Goal: Find specific page/section: Find specific page/section

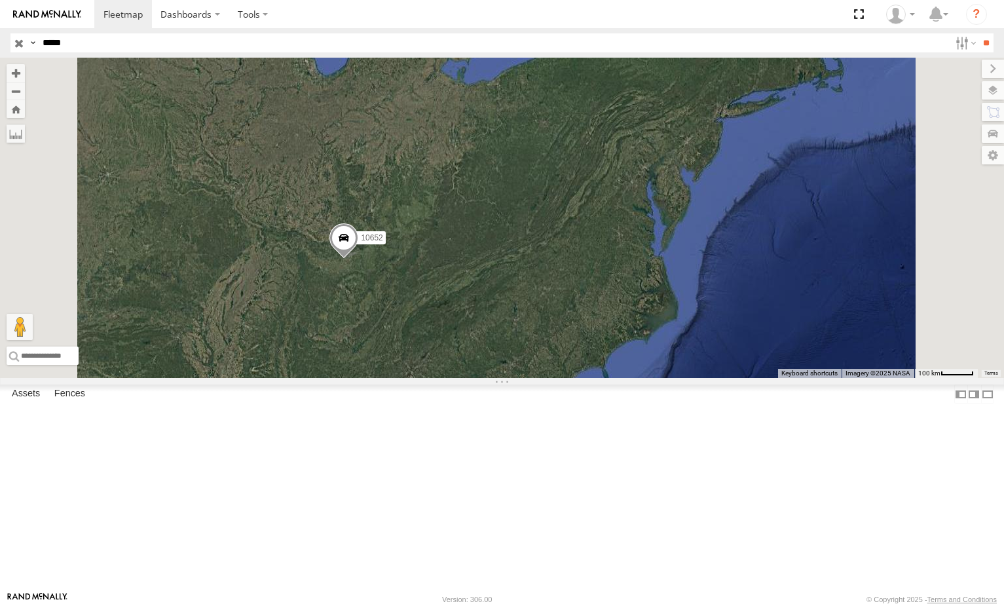
click at [12, 40] on input "button" at bounding box center [18, 42] width 17 height 19
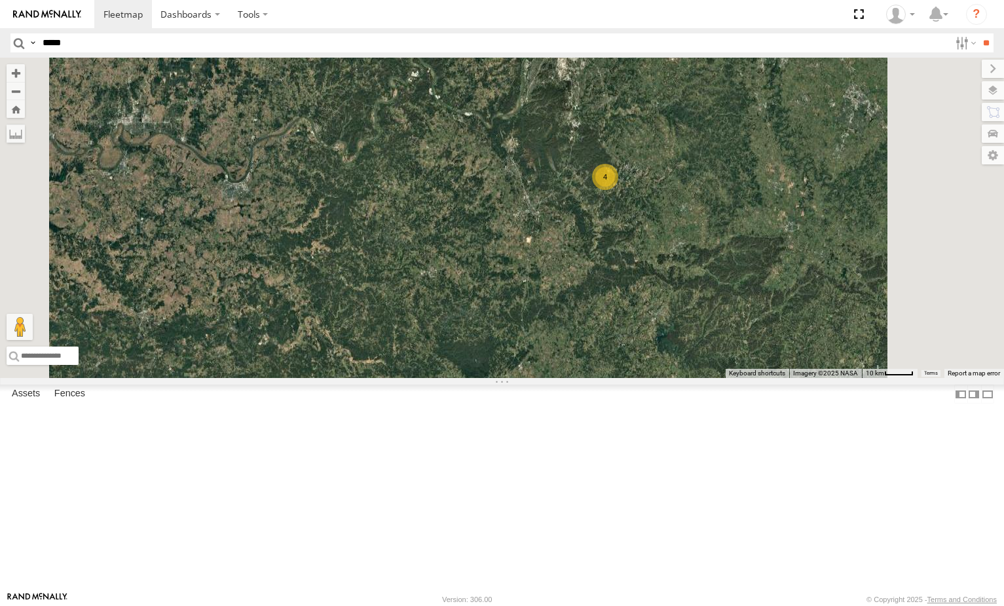
drag, startPoint x: 757, startPoint y: 260, endPoint x: 729, endPoint y: 288, distance: 38.9
click at [735, 290] on div "5300 5090 282 16352 17048 17002P 15906P 7 4 15628p 2 10645" at bounding box center [502, 218] width 1004 height 320
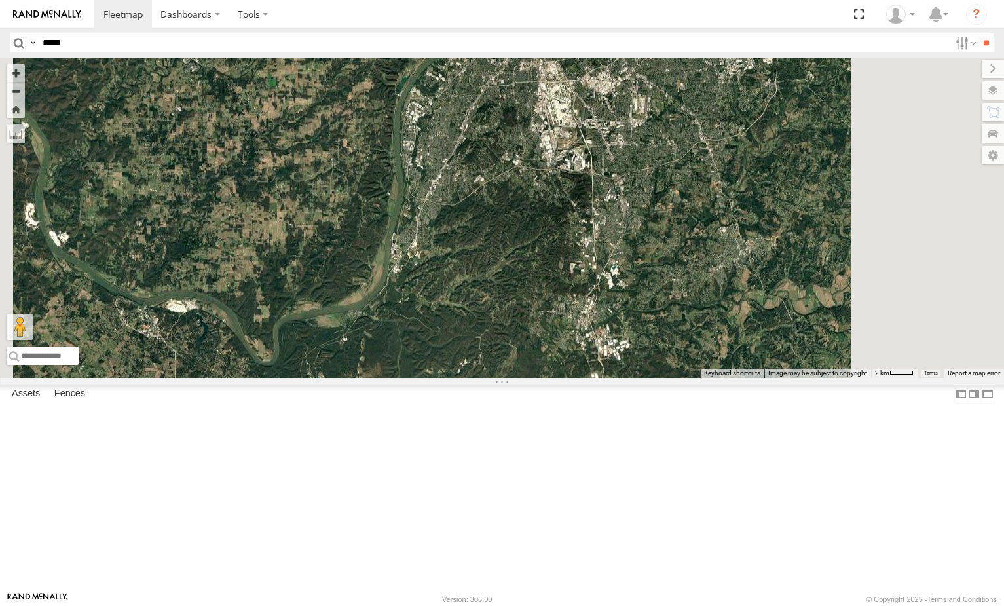
drag, startPoint x: 723, startPoint y: 166, endPoint x: 727, endPoint y: 234, distance: 68.2
click at [727, 234] on div "5300 5090 282 16352 17048 17002P 15906P 15628p 10645" at bounding box center [502, 218] width 1004 height 320
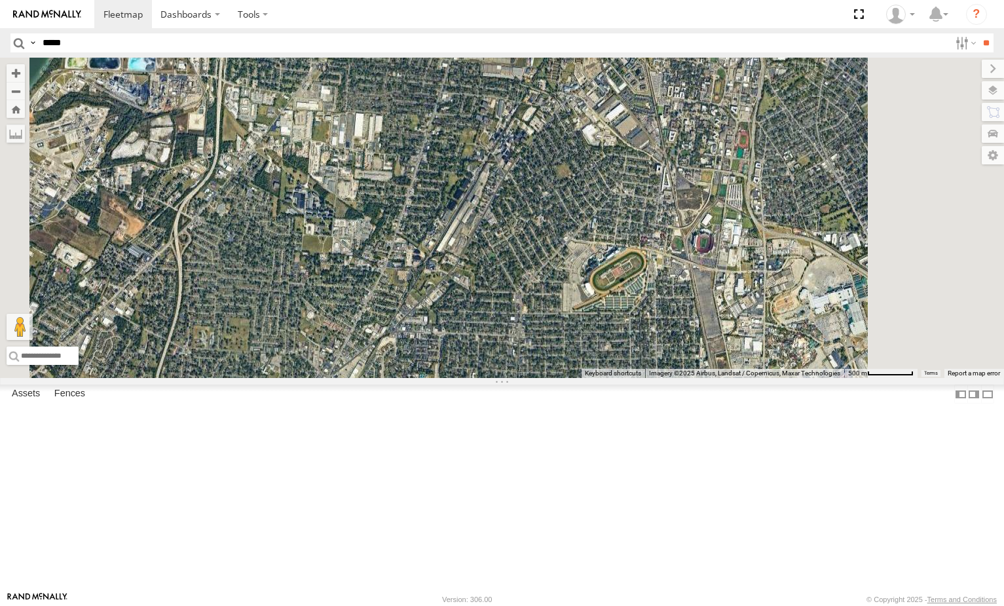
drag, startPoint x: 824, startPoint y: 334, endPoint x: 662, endPoint y: 193, distance: 214.0
click at [662, 202] on div "5300 5090 282 16352 17048 17002P 15906P 15628p 10645" at bounding box center [502, 218] width 1004 height 320
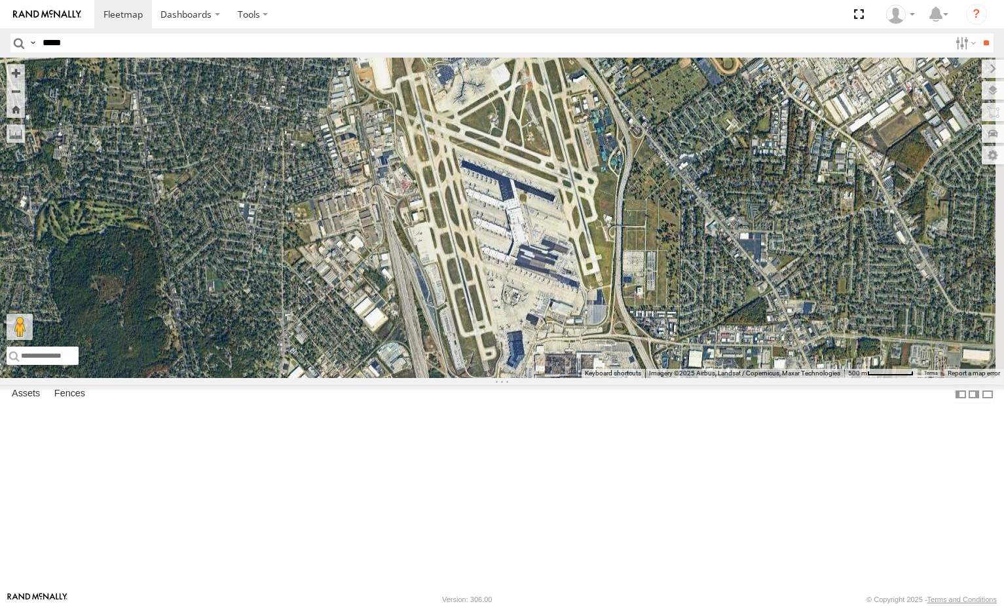
drag, startPoint x: 683, startPoint y: 250, endPoint x: 696, endPoint y: 181, distance: 69.9
click at [696, 182] on div "5300 5090 282 16352 17048 17002P 15906P 15628p 10645" at bounding box center [502, 218] width 1004 height 320
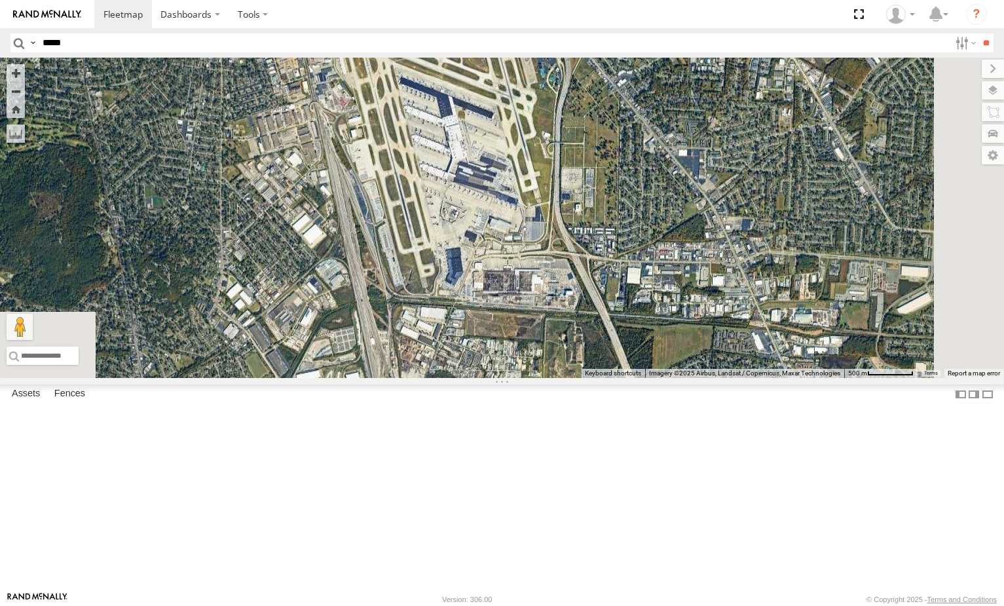
drag, startPoint x: 715, startPoint y: 276, endPoint x: 641, endPoint y: 190, distance: 114.3
click at [644, 194] on div "5300 5090 282 16352 17048 17002P 15906P 15628p 10645" at bounding box center [502, 218] width 1004 height 320
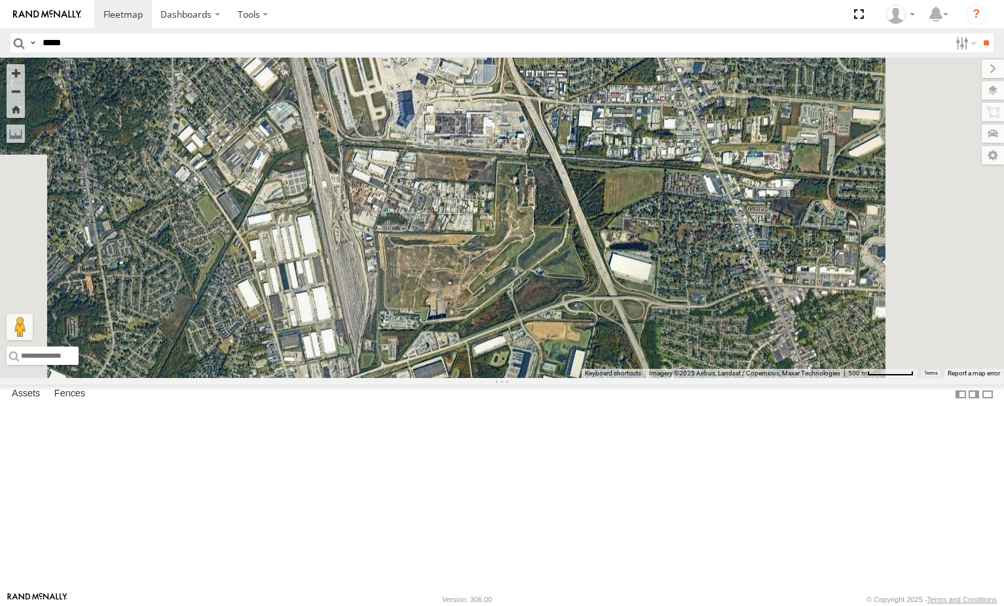
drag, startPoint x: 752, startPoint y: 297, endPoint x: 773, endPoint y: 196, distance: 103.7
click at [772, 197] on div "5300 5090 282 16352 17048 17002P 15906P 15628p 10645" at bounding box center [502, 218] width 1004 height 320
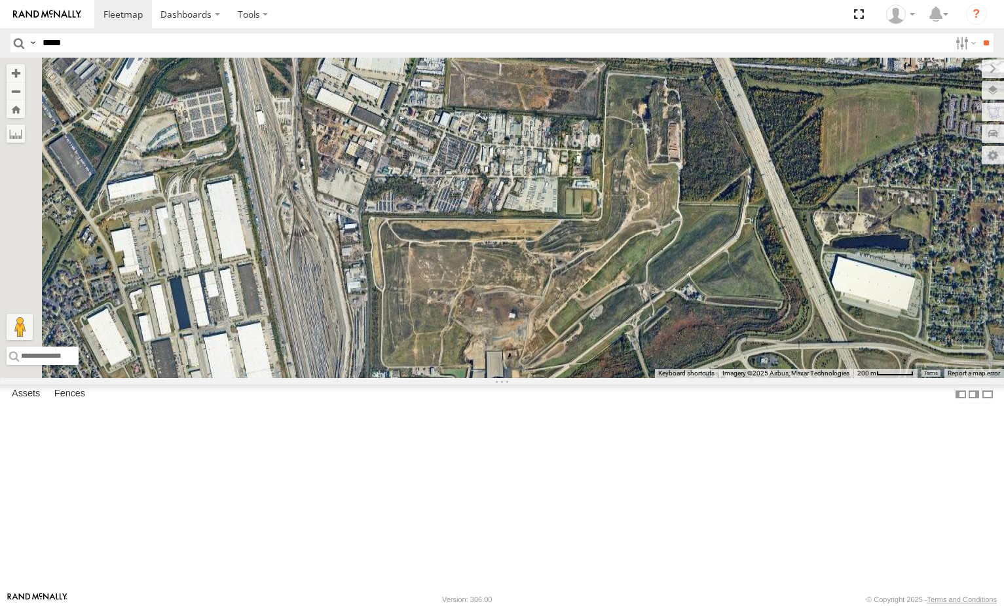
drag, startPoint x: 738, startPoint y: 270, endPoint x: 752, endPoint y: 284, distance: 20.4
click at [752, 284] on div "5300 5090 282 16352 17048 17002P 15906P 15628p 10645" at bounding box center [502, 218] width 1004 height 320
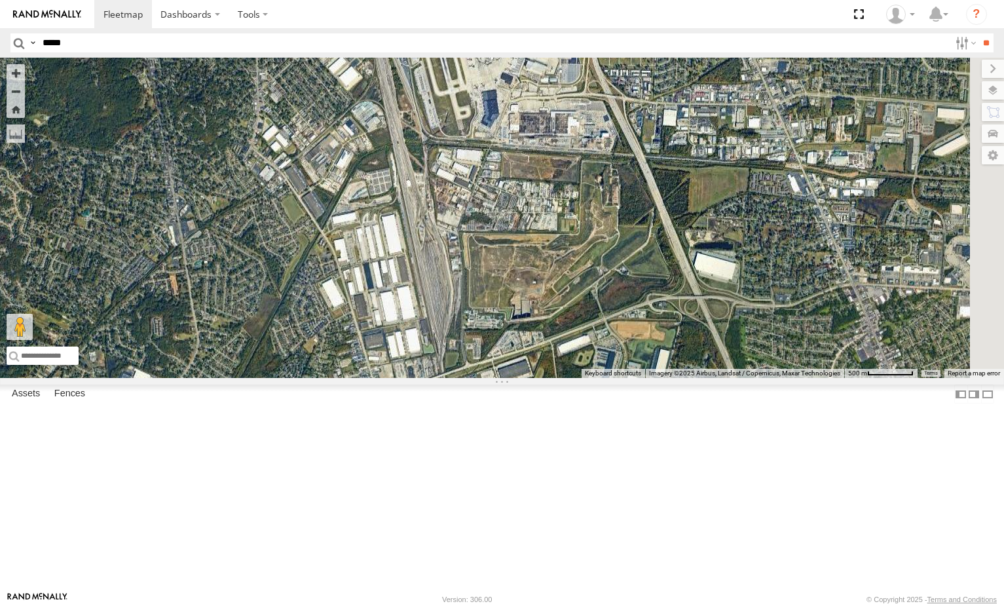
drag, startPoint x: 740, startPoint y: 257, endPoint x: 708, endPoint y: 283, distance: 41.0
click at [717, 288] on div "5300 5090 282 16352 17048 17002P 15906P 15628p 10645" at bounding box center [502, 218] width 1004 height 320
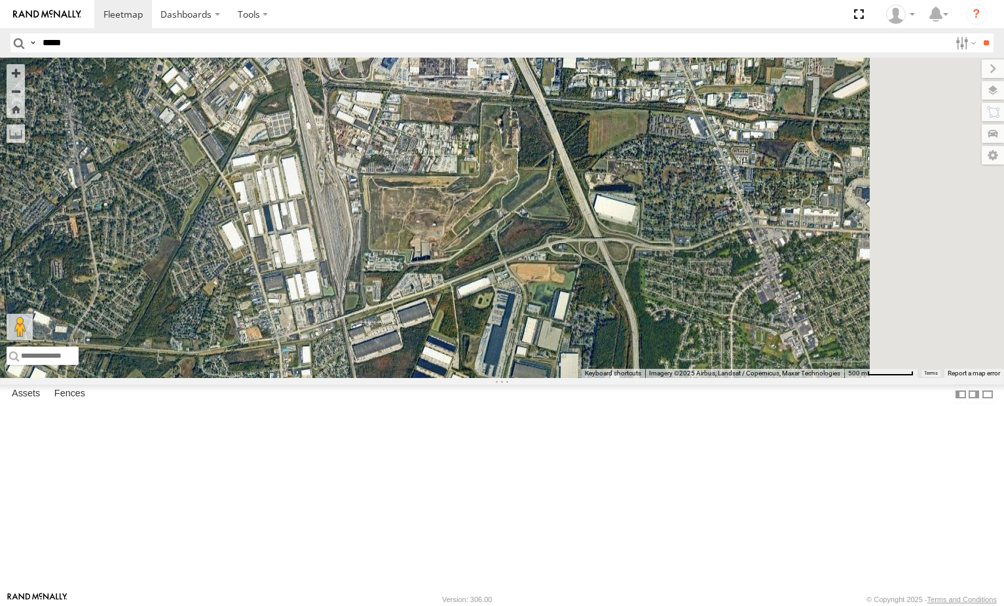
drag, startPoint x: 730, startPoint y: 294, endPoint x: 664, endPoint y: 342, distance: 81.1
click at [670, 355] on div "5300 5090 282 16352 17048 17002P 15906P 15628p 10645" at bounding box center [502, 218] width 1004 height 320
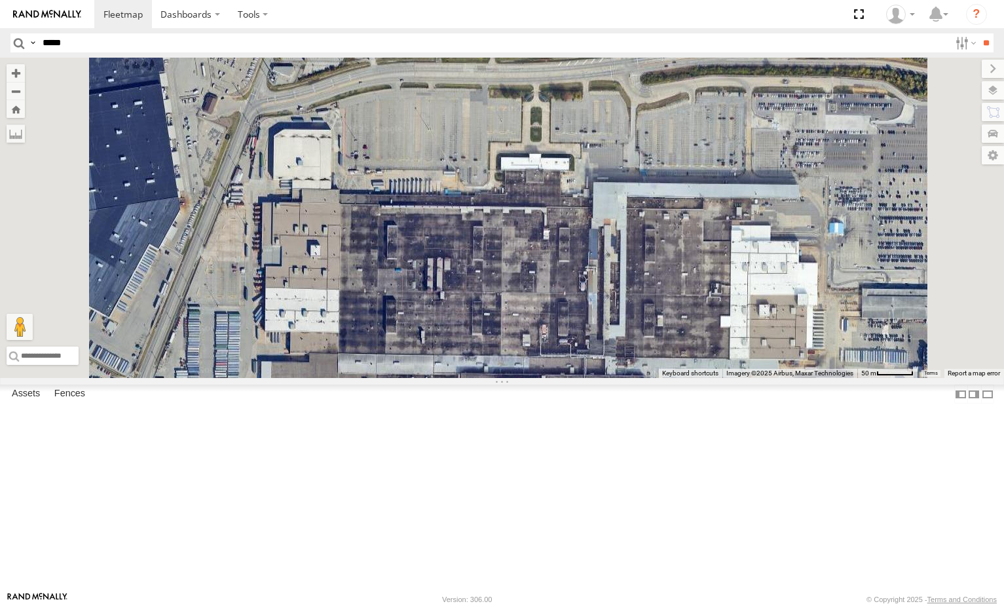
drag, startPoint x: 587, startPoint y: 328, endPoint x: 774, endPoint y: 229, distance: 211.0
click at [774, 229] on div "5300 5090 282 16352 17048 17002P 15906P 15628p 10645" at bounding box center [502, 218] width 1004 height 320
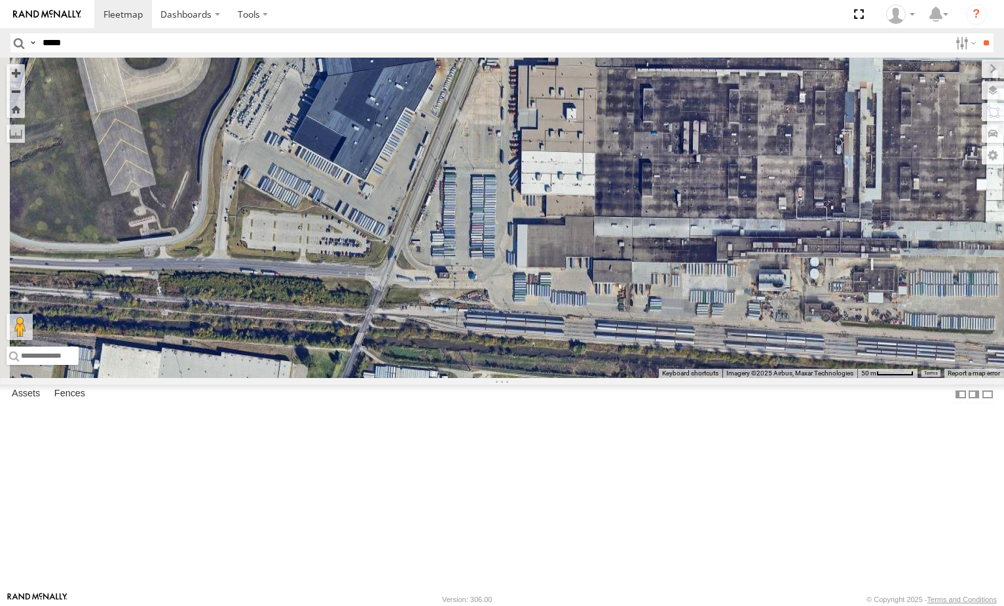
drag, startPoint x: 767, startPoint y: 273, endPoint x: 708, endPoint y: 231, distance: 72.4
click at [708, 231] on div "5300 5090 282 16352 17048 17002P 15906P 15628p 10645" at bounding box center [502, 218] width 1004 height 320
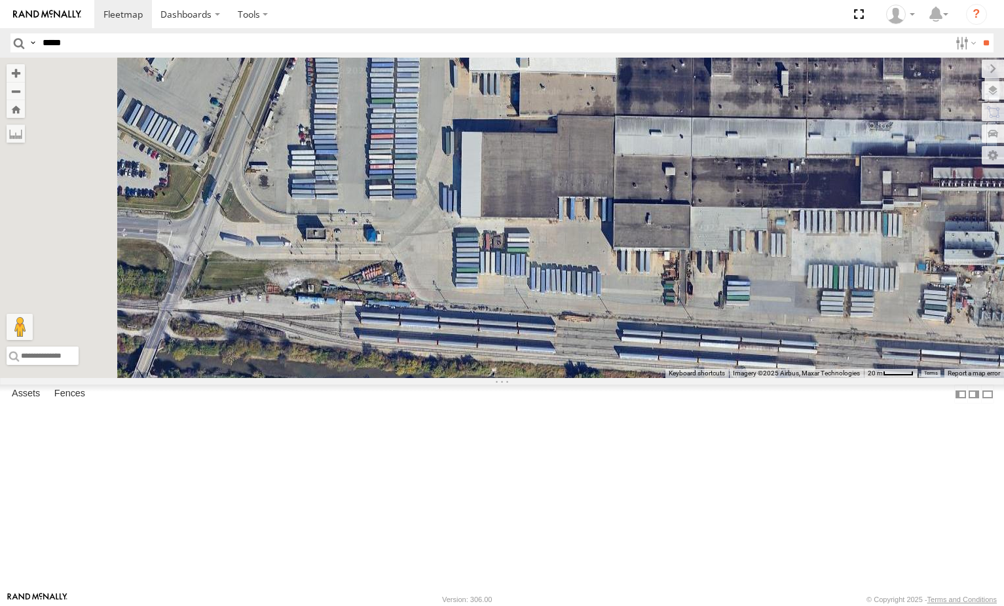
drag, startPoint x: 592, startPoint y: 252, endPoint x: 724, endPoint y: 253, distance: 131.7
click at [724, 253] on div "5300 5090 282 16352 17048 17002P 15906P 15628p 10645" at bounding box center [502, 218] width 1004 height 320
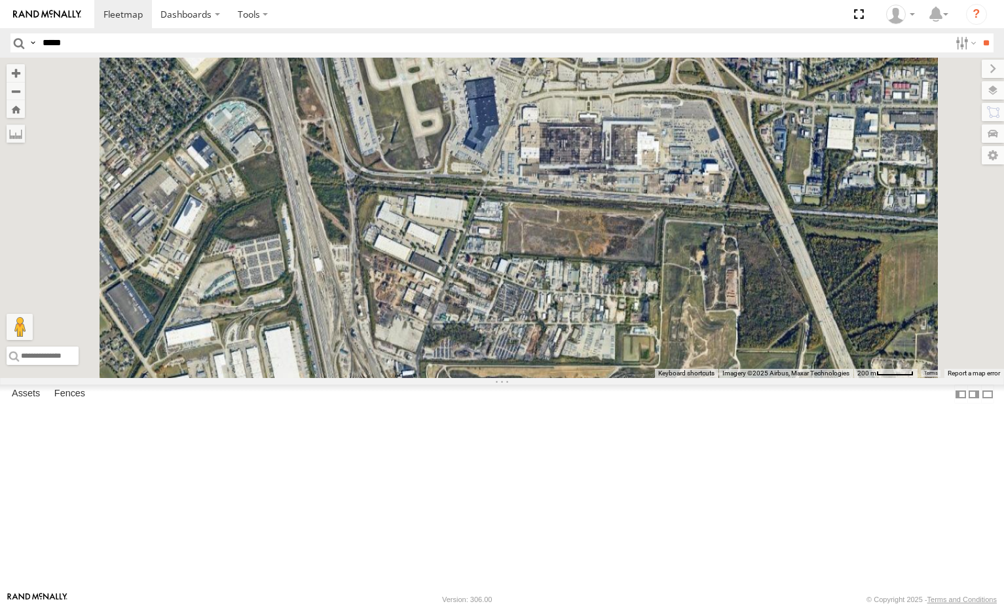
drag, startPoint x: 780, startPoint y: 248, endPoint x: 694, endPoint y: 288, distance: 94.7
click at [694, 288] on div "5300 5090 282 16352 17048 17002P 15906P 15628p 10645" at bounding box center [502, 218] width 1004 height 320
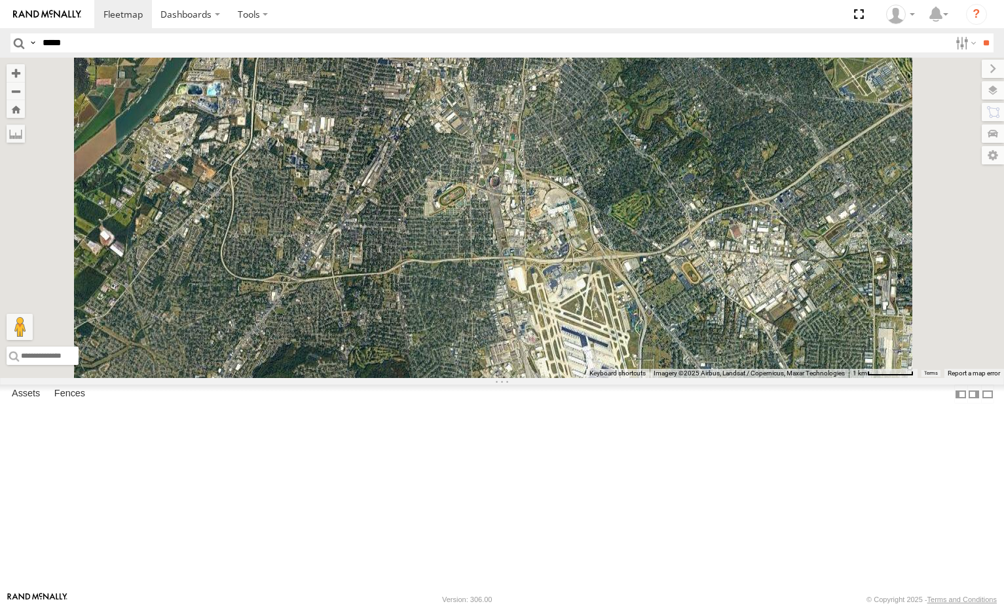
drag, startPoint x: 669, startPoint y: 282, endPoint x: 648, endPoint y: 195, distance: 89.6
click at [648, 197] on div "5300 5090 282 17048 17002P 16352 15906P 15628p 10645" at bounding box center [502, 218] width 1004 height 320
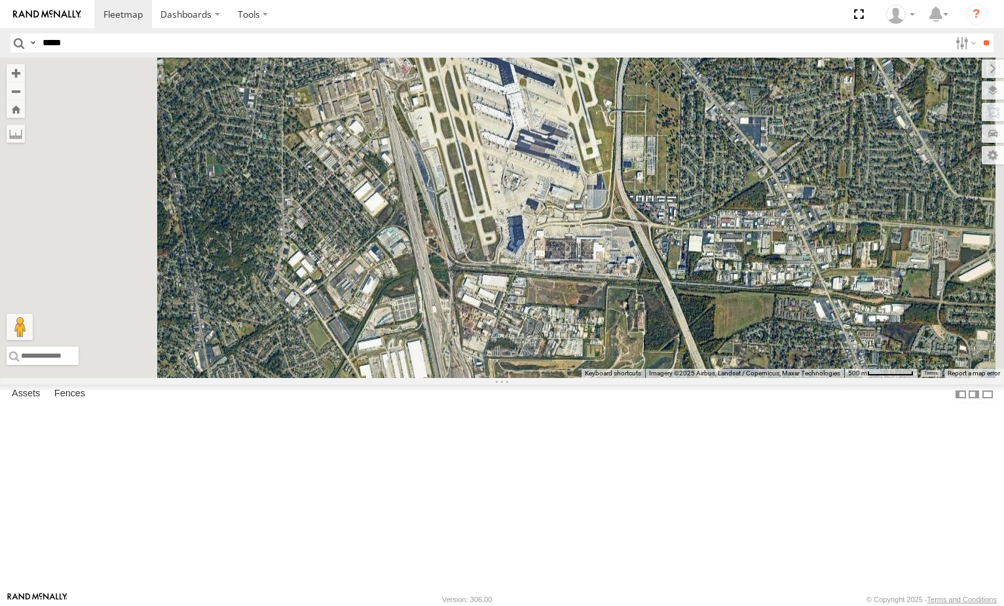
drag, startPoint x: 774, startPoint y: 337, endPoint x: 713, endPoint y: 249, distance: 106.9
click at [713, 249] on div "5300 5090 282 17048 17002P 16352 15906P 15628p 10645" at bounding box center [502, 218] width 1004 height 320
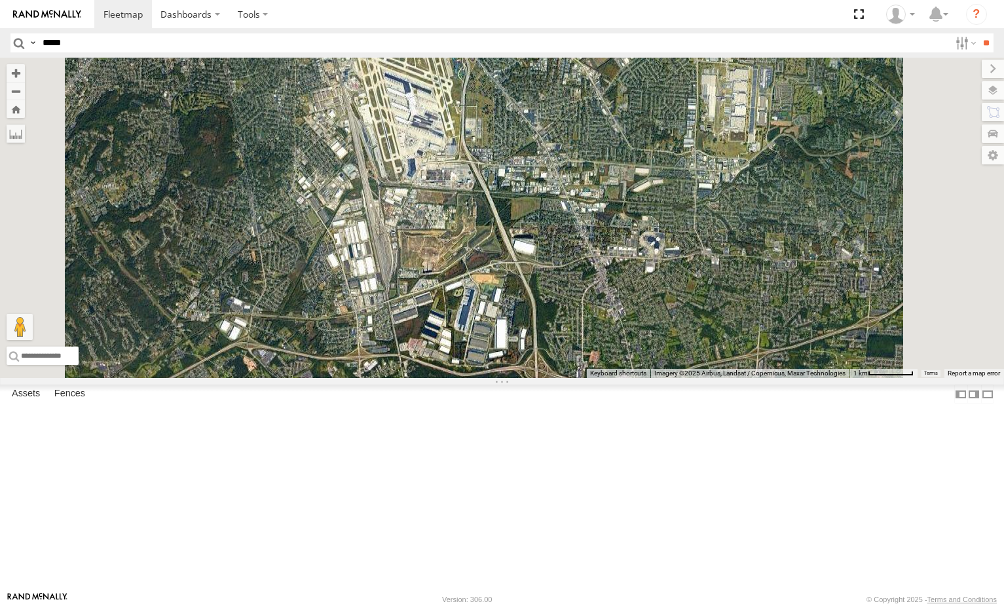
drag, startPoint x: 753, startPoint y: 275, endPoint x: 670, endPoint y: 318, distance: 94.7
click at [670, 319] on div "5300 5090 282 17048 17002P 16352 15906P 15628p 10645" at bounding box center [502, 218] width 1004 height 320
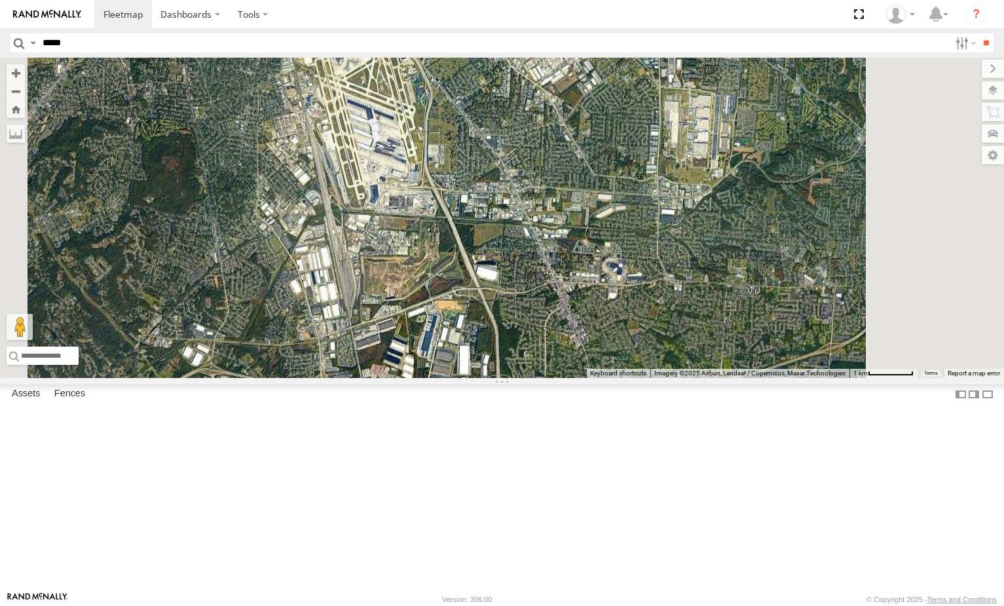
drag, startPoint x: 676, startPoint y: 278, endPoint x: 701, endPoint y: 306, distance: 37.6
click at [701, 312] on div "5300 5090 282 17048 17002P 16352 15906P 15628p 10645" at bounding box center [502, 218] width 1004 height 320
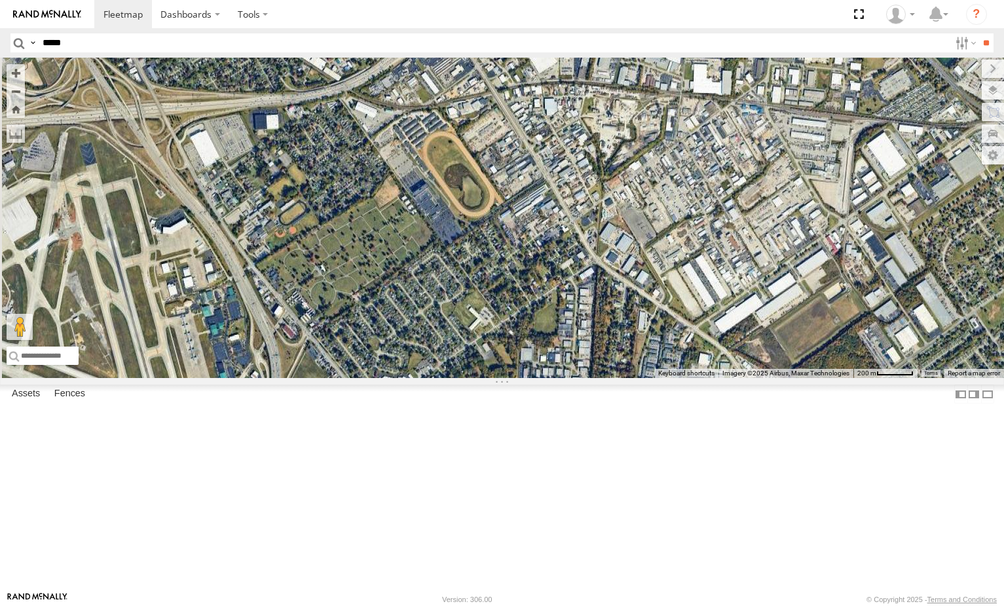
drag, startPoint x: 764, startPoint y: 177, endPoint x: 754, endPoint y: 221, distance: 45.0
click at [754, 221] on div "5300 5090 282 17048 17002P 16352 15906P 15628p 10645" at bounding box center [502, 218] width 1004 height 320
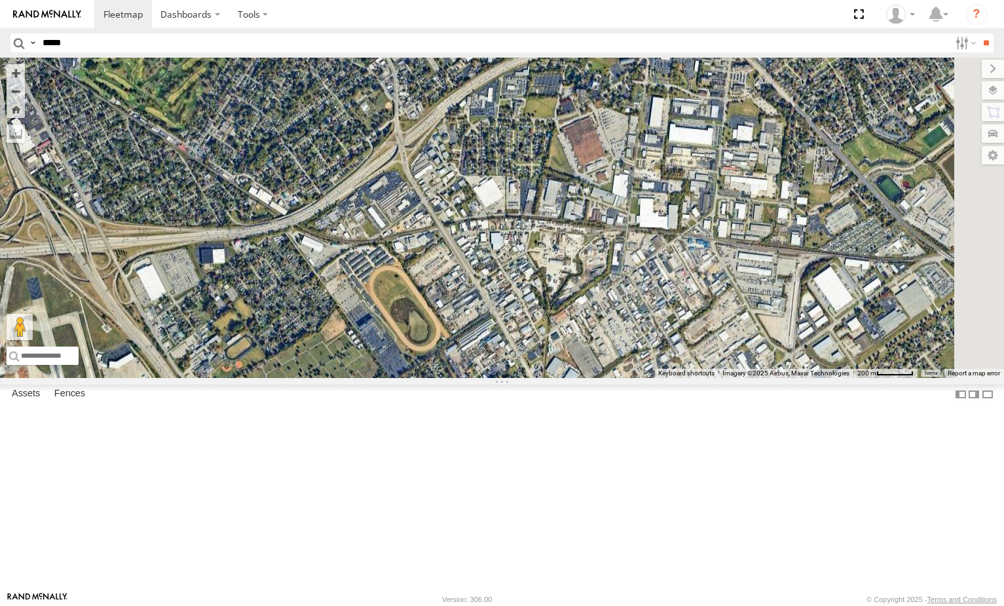
drag, startPoint x: 762, startPoint y: 213, endPoint x: 719, endPoint y: 300, distance: 97.0
click at [719, 300] on div "5300 5090 282 17048 17002P 16352 15906P 15628p 10645" at bounding box center [502, 218] width 1004 height 320
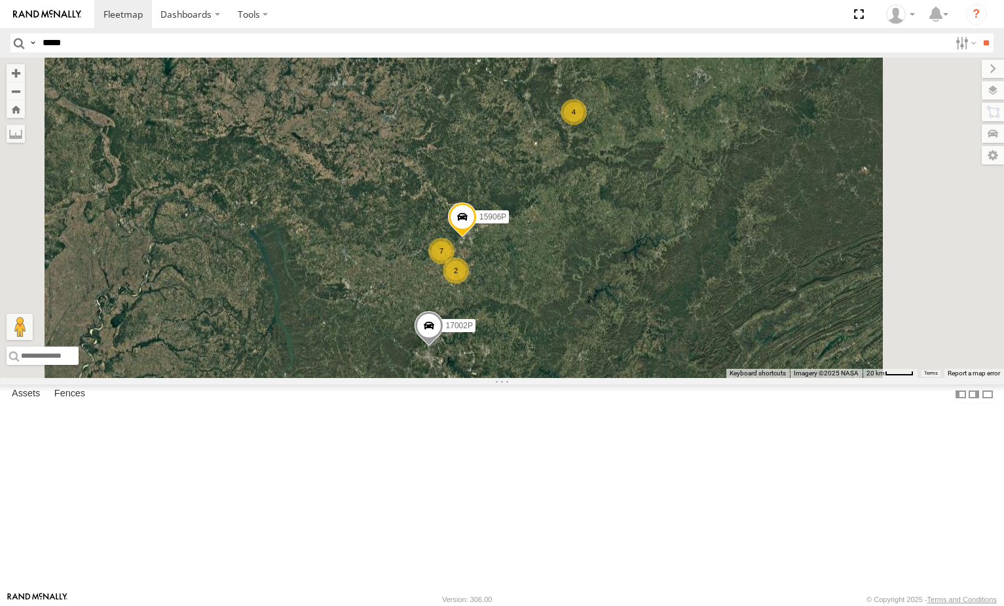
drag, startPoint x: 671, startPoint y: 228, endPoint x: 669, endPoint y: 261, distance: 33.5
click at [669, 261] on div "5300 5090 282 17048 17002P 16352 15906P 7 4 2 2" at bounding box center [502, 218] width 1004 height 320
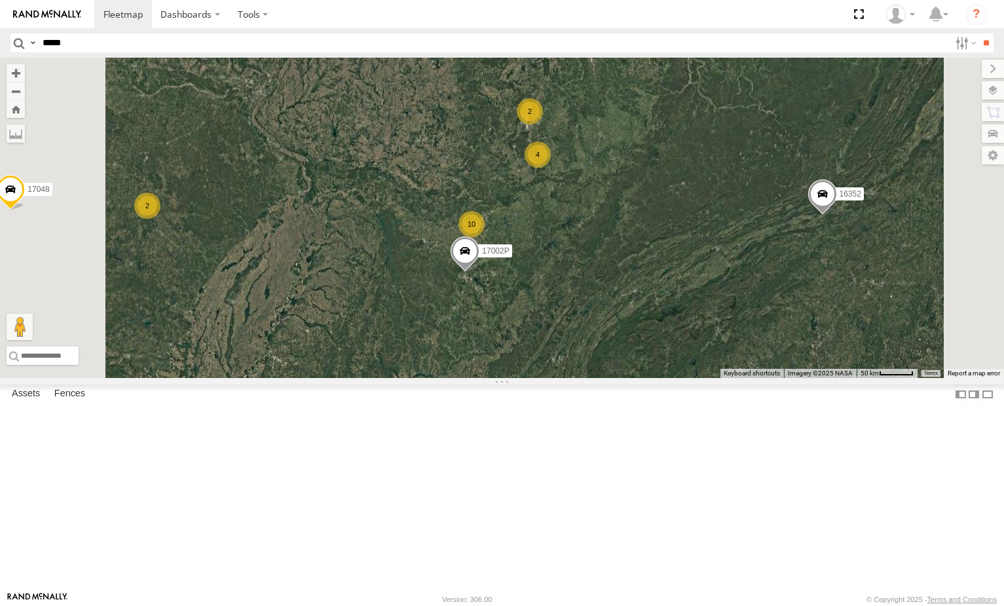
click at [131, 47] on input "*****" at bounding box center [493, 42] width 913 height 19
click at [979, 33] on input "**" at bounding box center [986, 42] width 15 height 19
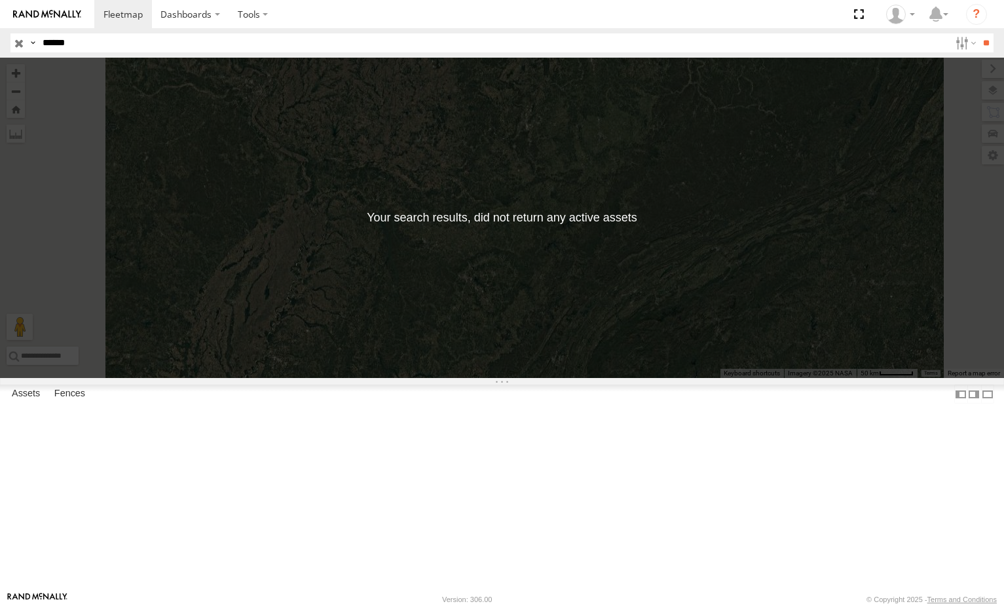
click at [158, 47] on input "******" at bounding box center [493, 42] width 913 height 19
click at [979, 33] on input "**" at bounding box center [986, 42] width 15 height 19
drag, startPoint x: 81, startPoint y: 43, endPoint x: 22, endPoint y: 53, distance: 59.9
click at [22, 53] on header "Search Query Asset ID Asset Label Registration Manufacturer Model VIN Job ID" at bounding box center [502, 42] width 1004 height 29
type input "*****"
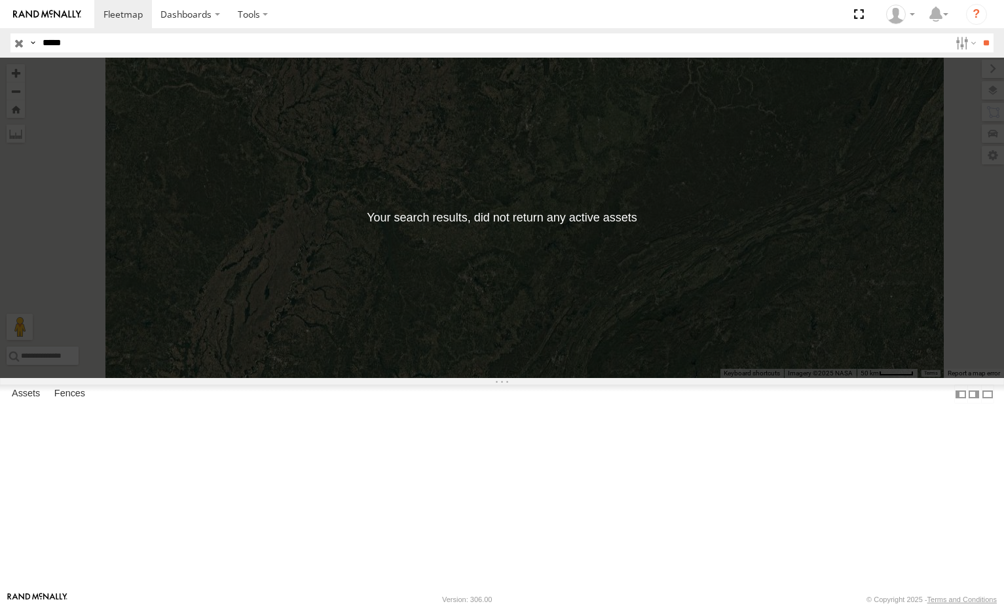
click at [979, 33] on input "**" at bounding box center [986, 42] width 15 height 19
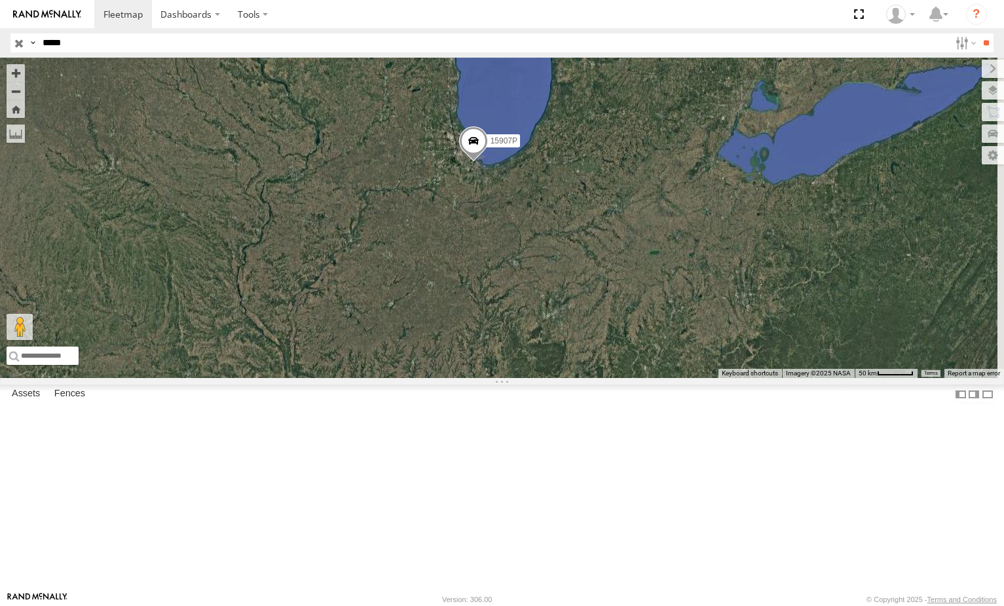
drag, startPoint x: 722, startPoint y: 459, endPoint x: 666, endPoint y: 332, distance: 138.4
click at [668, 339] on div "15907P" at bounding box center [502, 218] width 1004 height 320
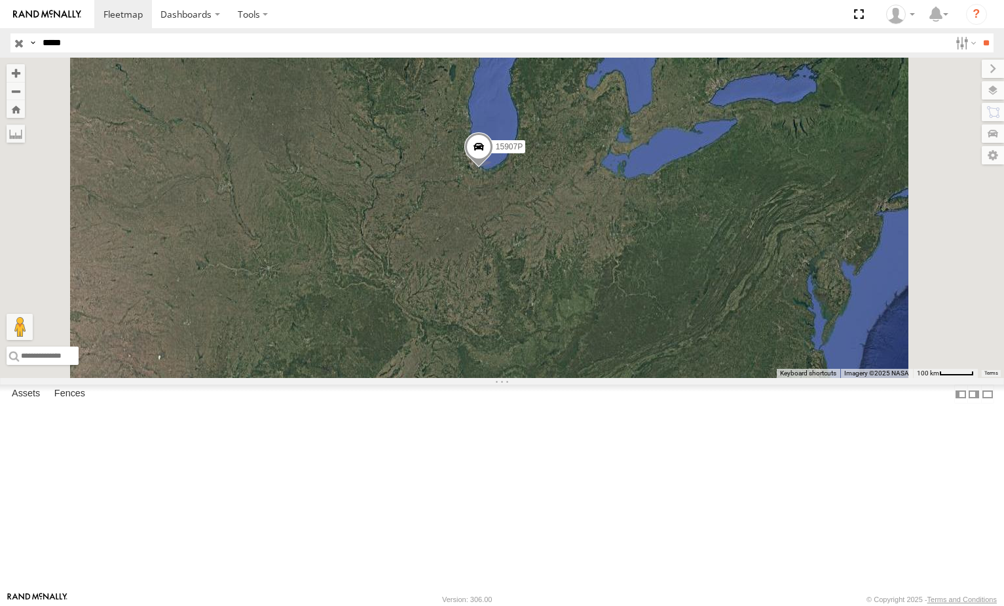
click at [16, 41] on input "button" at bounding box center [18, 42] width 17 height 19
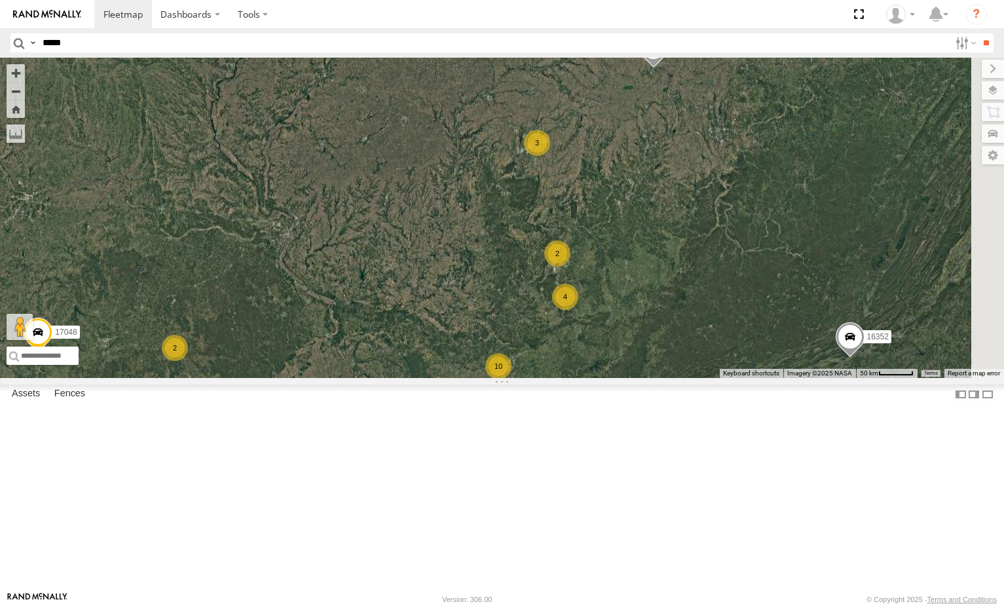
drag, startPoint x: 656, startPoint y: 254, endPoint x: 577, endPoint y: 276, distance: 82.3
click at [577, 276] on div "5300 5090 282 17048 17002P 16352 10 4 2 3 2 2" at bounding box center [502, 218] width 1004 height 320
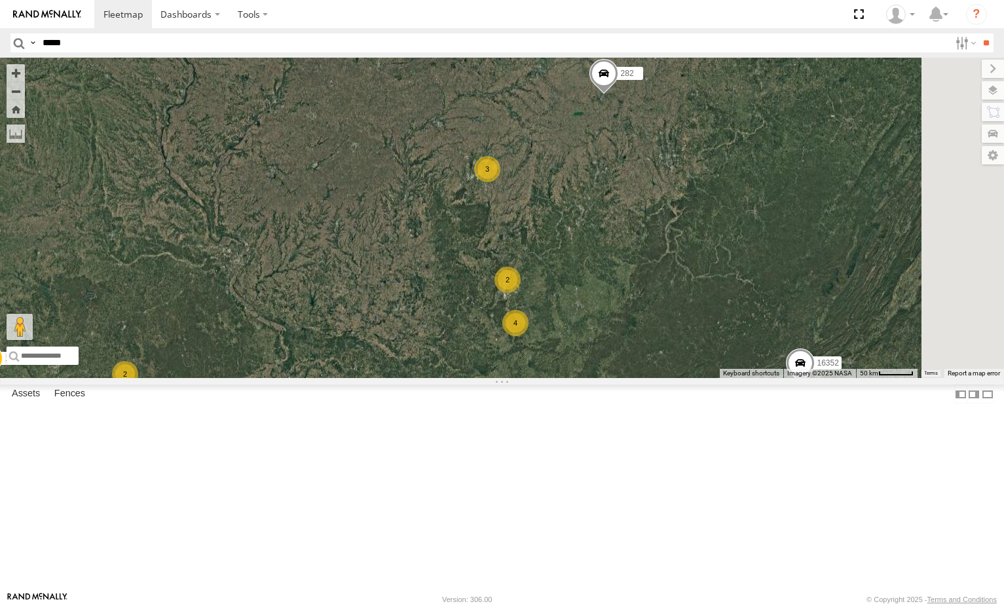
drag, startPoint x: 839, startPoint y: 232, endPoint x: 768, endPoint y: 267, distance: 79.7
click at [768, 267] on div "5300 5090 282 17048 17002P 16352 10 4 2 3 2 2" at bounding box center [502, 218] width 1004 height 320
